Goal: Information Seeking & Learning: Learn about a topic

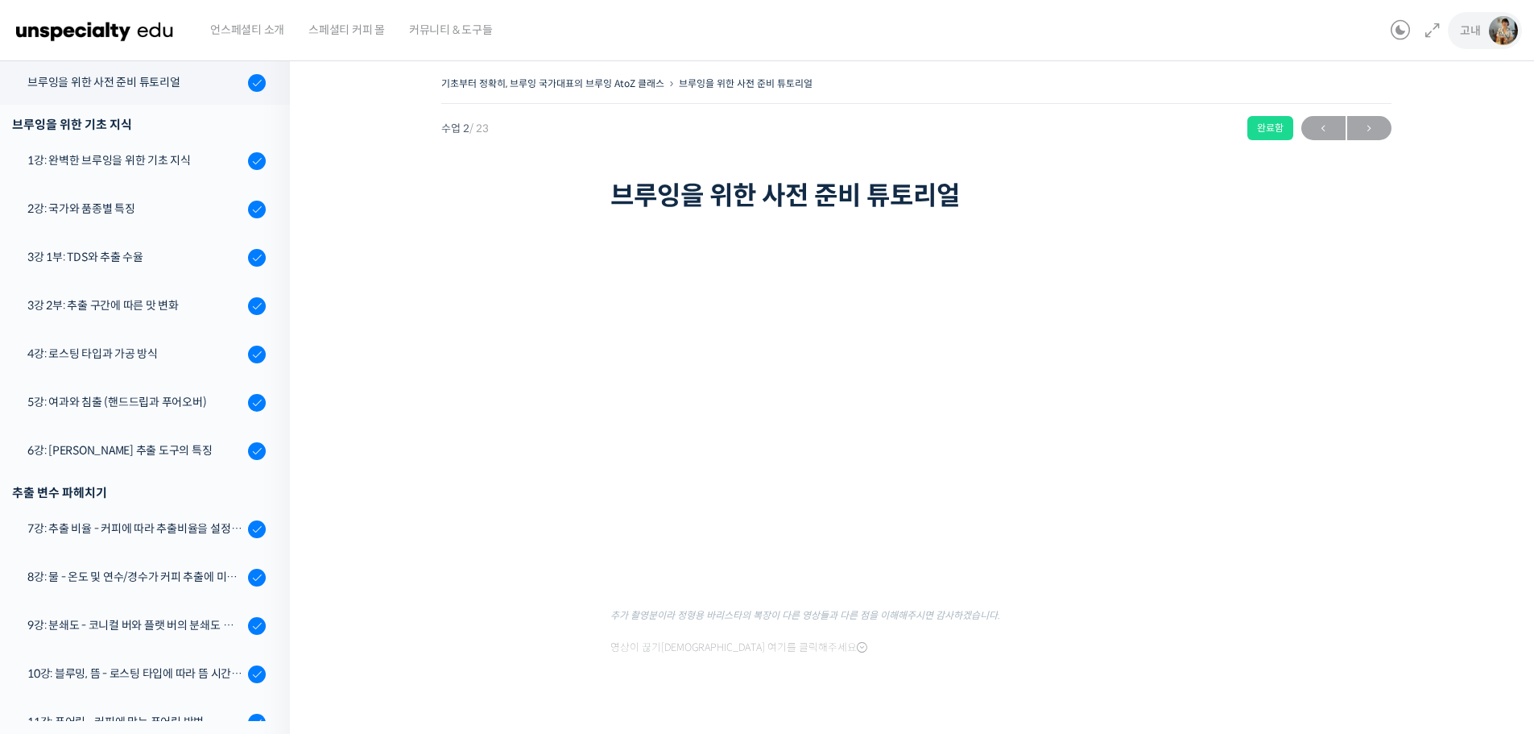
click at [1478, 31] on span "고내" at bounding box center [1470, 30] width 21 height 14
click at [1426, 123] on span "내가 등록한 강의" at bounding box center [1408, 128] width 71 height 14
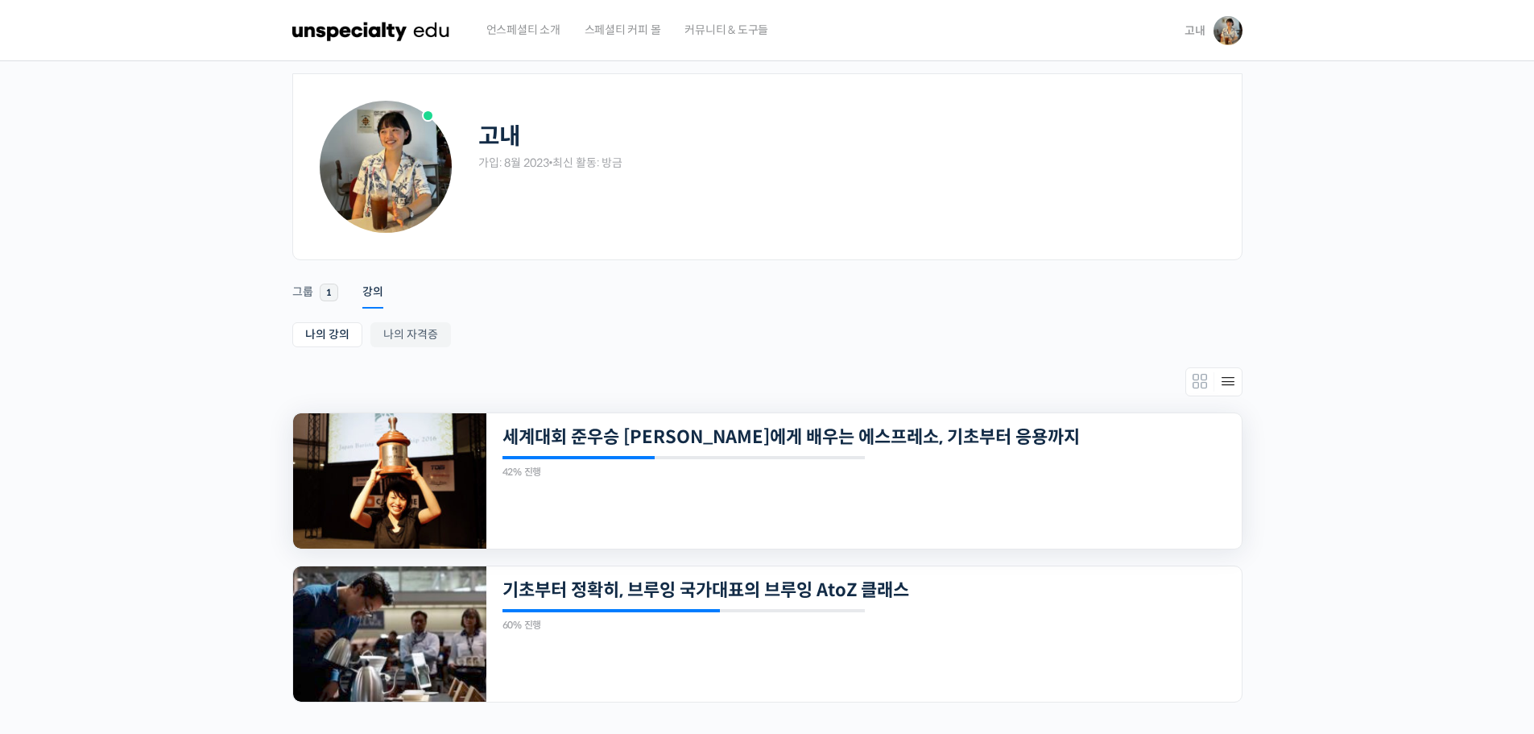
click at [786, 450] on div "21개의 수업 세계대회 준우승 미키 스즈키에게 배우는 에스프레소, 기초부터 응용까지 42% 진행 최근 활동: 2025년 08월 29일 3:09…" at bounding box center [863, 480] width 755 height 135
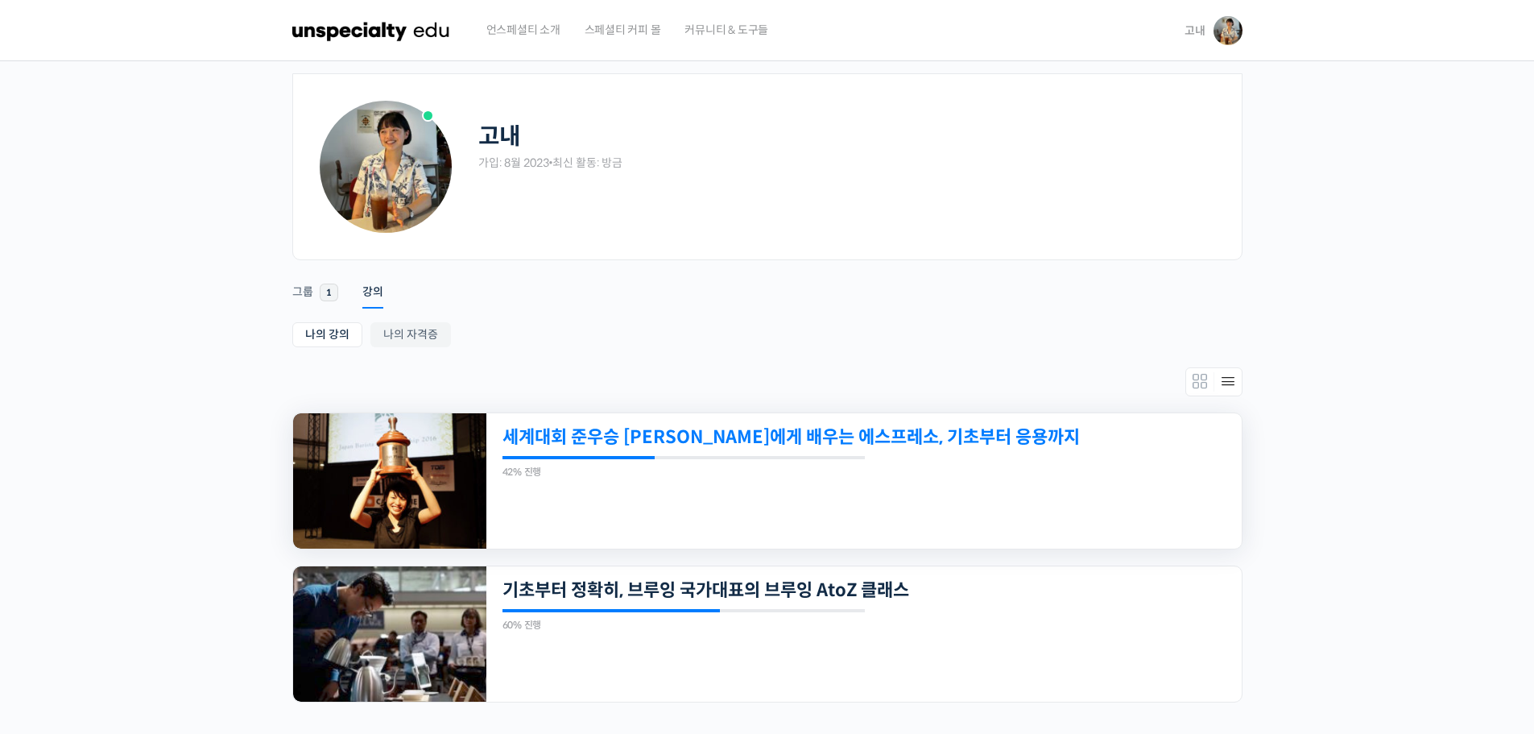
click at [810, 425] on div "21개의 수업 세계대회 준우승 미키 스즈키에게 배우는 에스프레소, 기초부터 응용까지 42% 진행 최근 활동: 2025년 08월 29일 3:09…" at bounding box center [863, 480] width 755 height 135
click at [809, 432] on link "세계대회 준우승 [PERSON_NAME]에게 배우는 에스프레소, 기초부터 응용까지" at bounding box center [791, 437] width 578 height 22
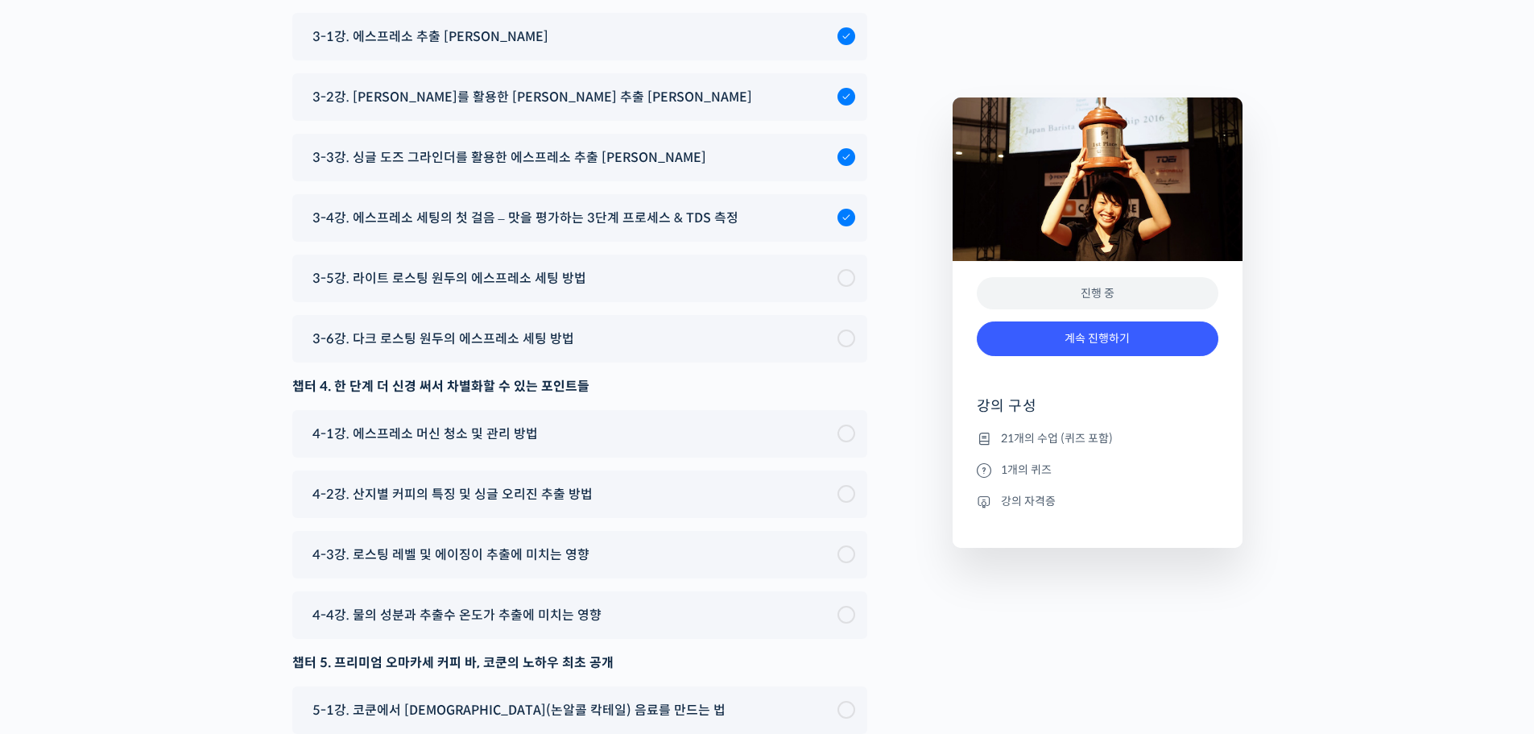
scroll to position [6495, 0]
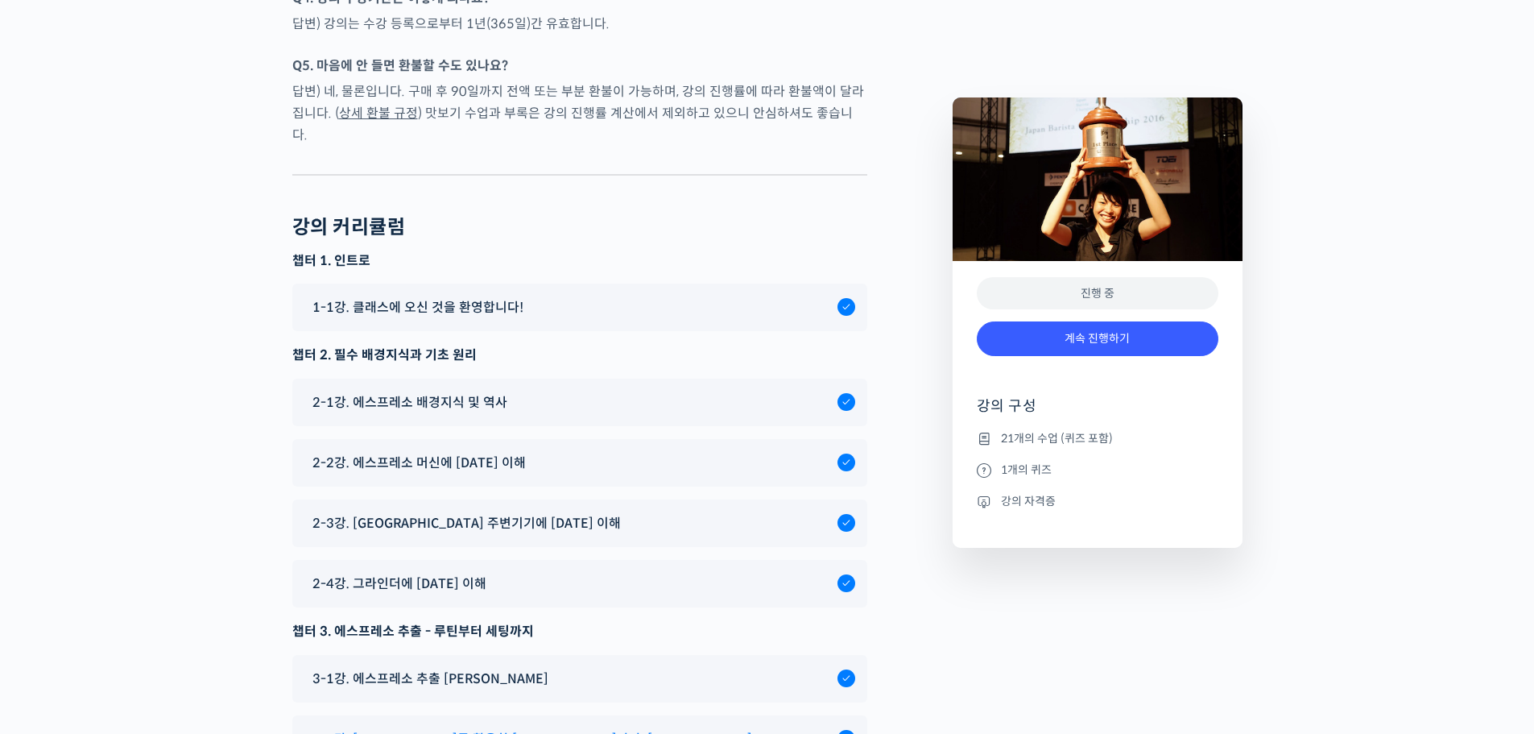
click at [504, 715] on div "3-2강. [PERSON_NAME]를 활용한 [PERSON_NAME] 추출 [PERSON_NAME]" at bounding box center [579, 739] width 575 height 48
click at [453, 728] on span "3-2강. [PERSON_NAME]를 활용한 [PERSON_NAME] 추출 [PERSON_NAME]" at bounding box center [532, 739] width 440 height 22
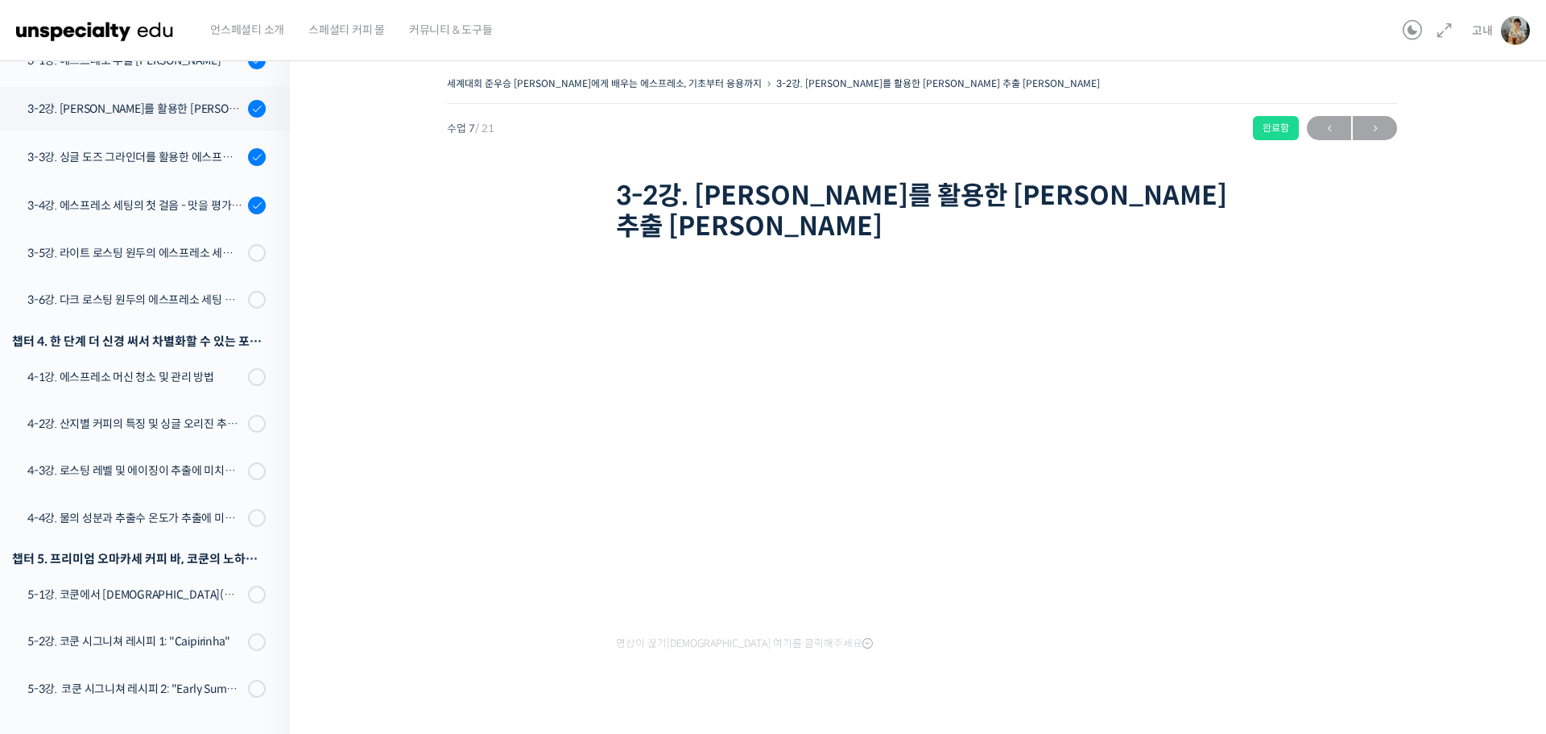
scroll to position [585, 0]
click at [163, 147] on div "3-3강. 싱글 도즈 그라인더를 활용한 에스프레소 추출 [PERSON_NAME]" at bounding box center [135, 156] width 216 height 18
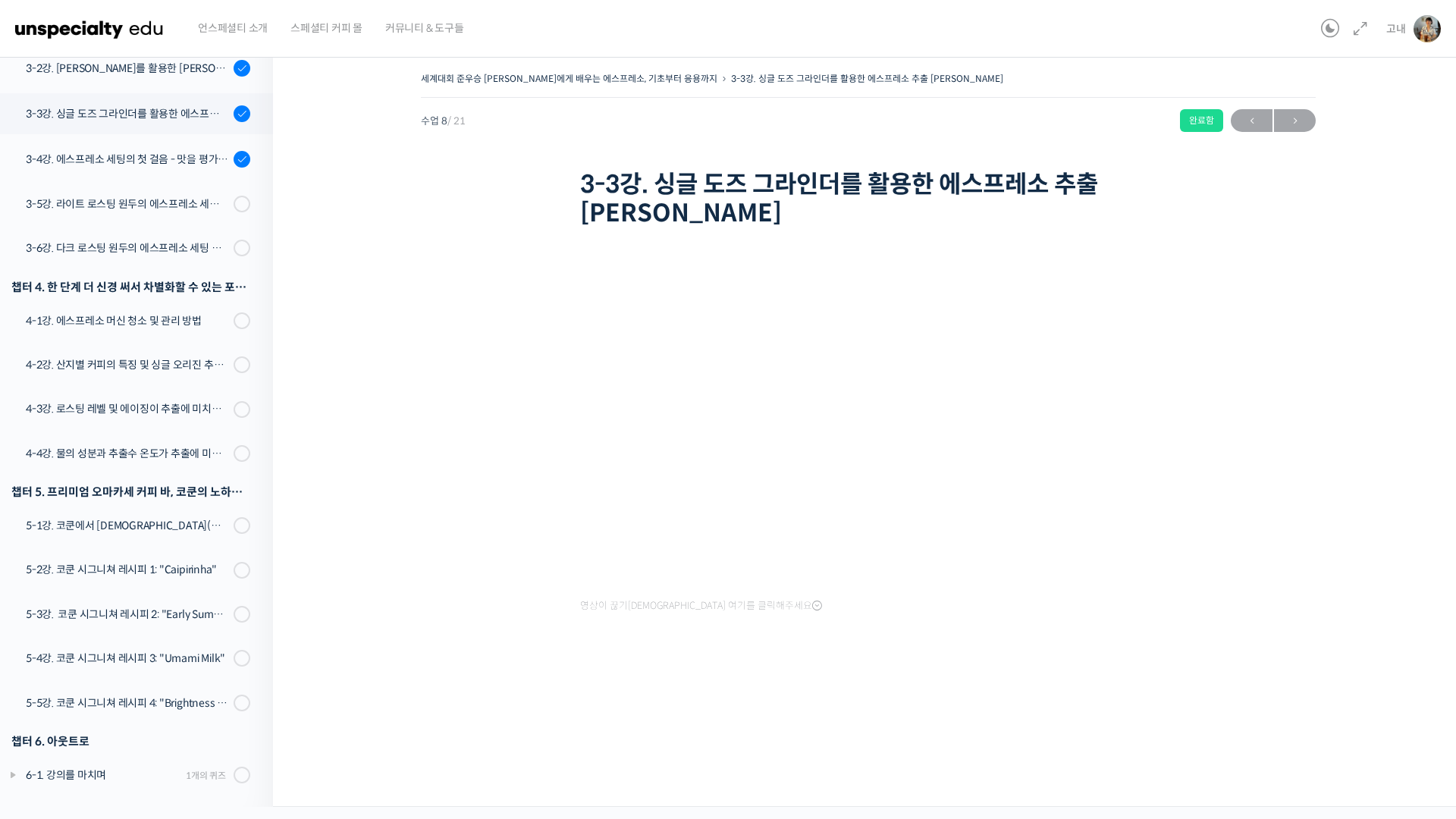
scroll to position [560, 0]
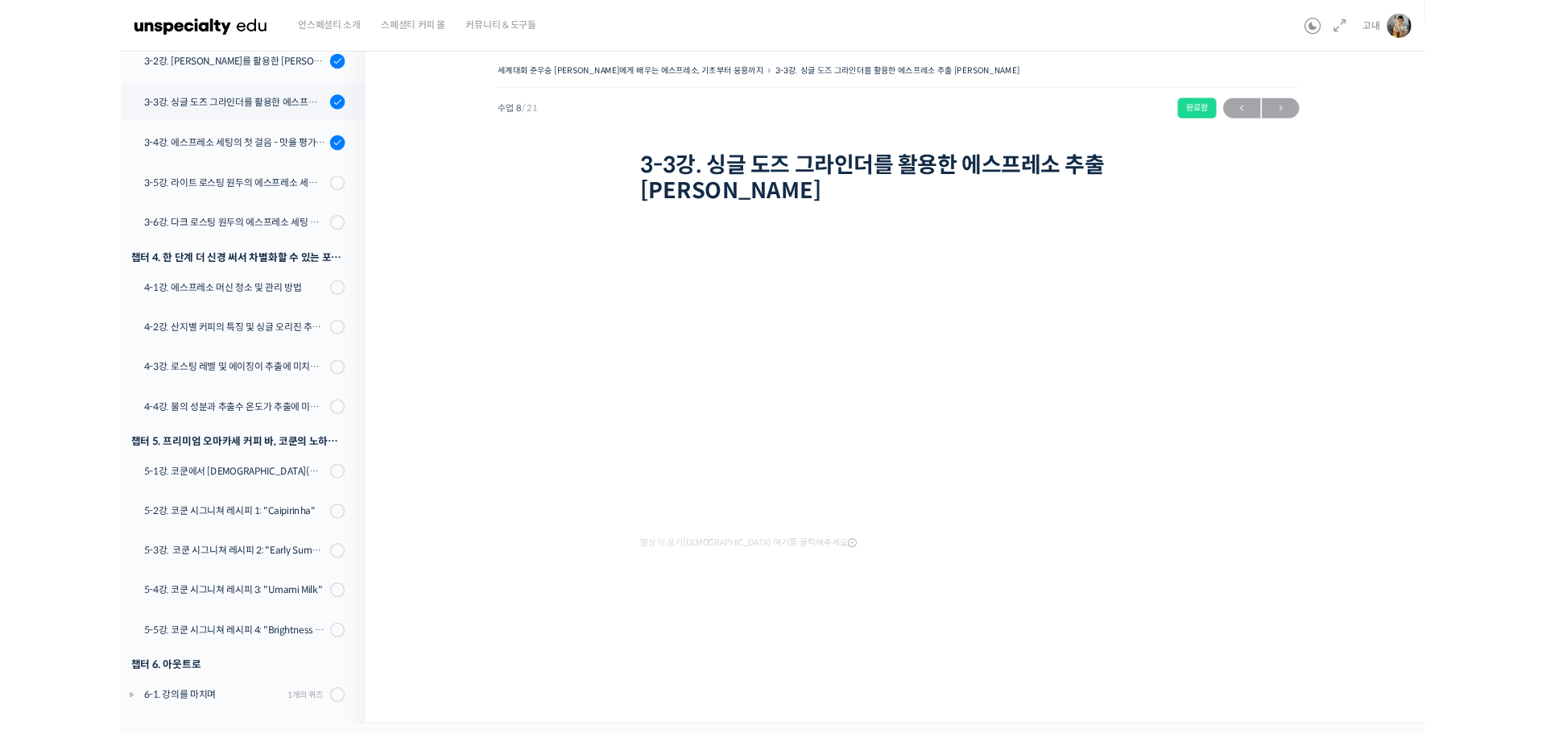
scroll to position [595, 0]
